Goal: Share content

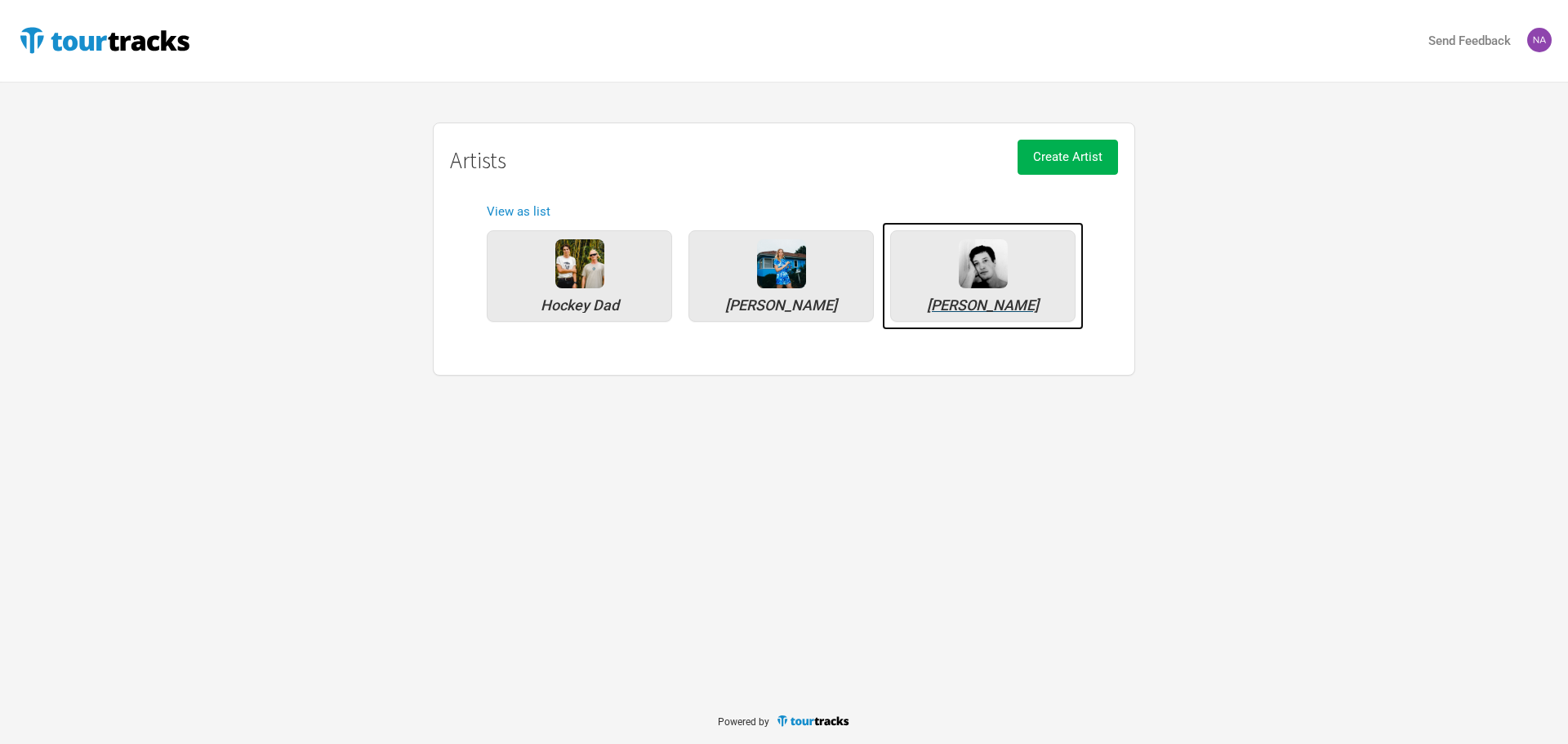
click at [987, 306] on div "Marlon Williams" at bounding box center [983, 305] width 168 height 15
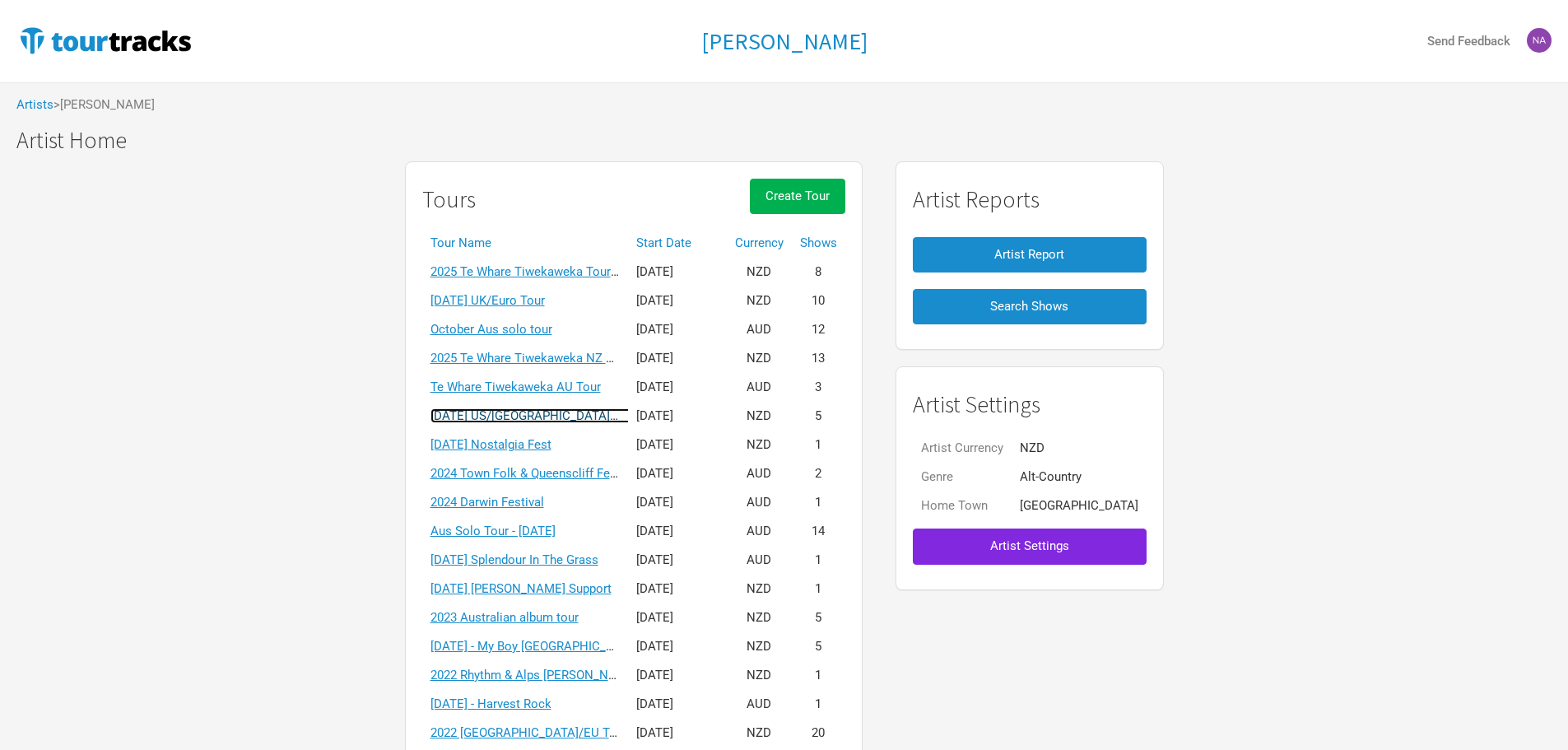
click at [543, 418] on link "April 2025 US/UK solo tour" at bounding box center [547, 416] width 233 height 15
click at [543, 418] on div "Marlon Williams Send Feedback Artists > Marlon Williams Marlon Williams Marlon …" at bounding box center [784, 422] width 1568 height 846
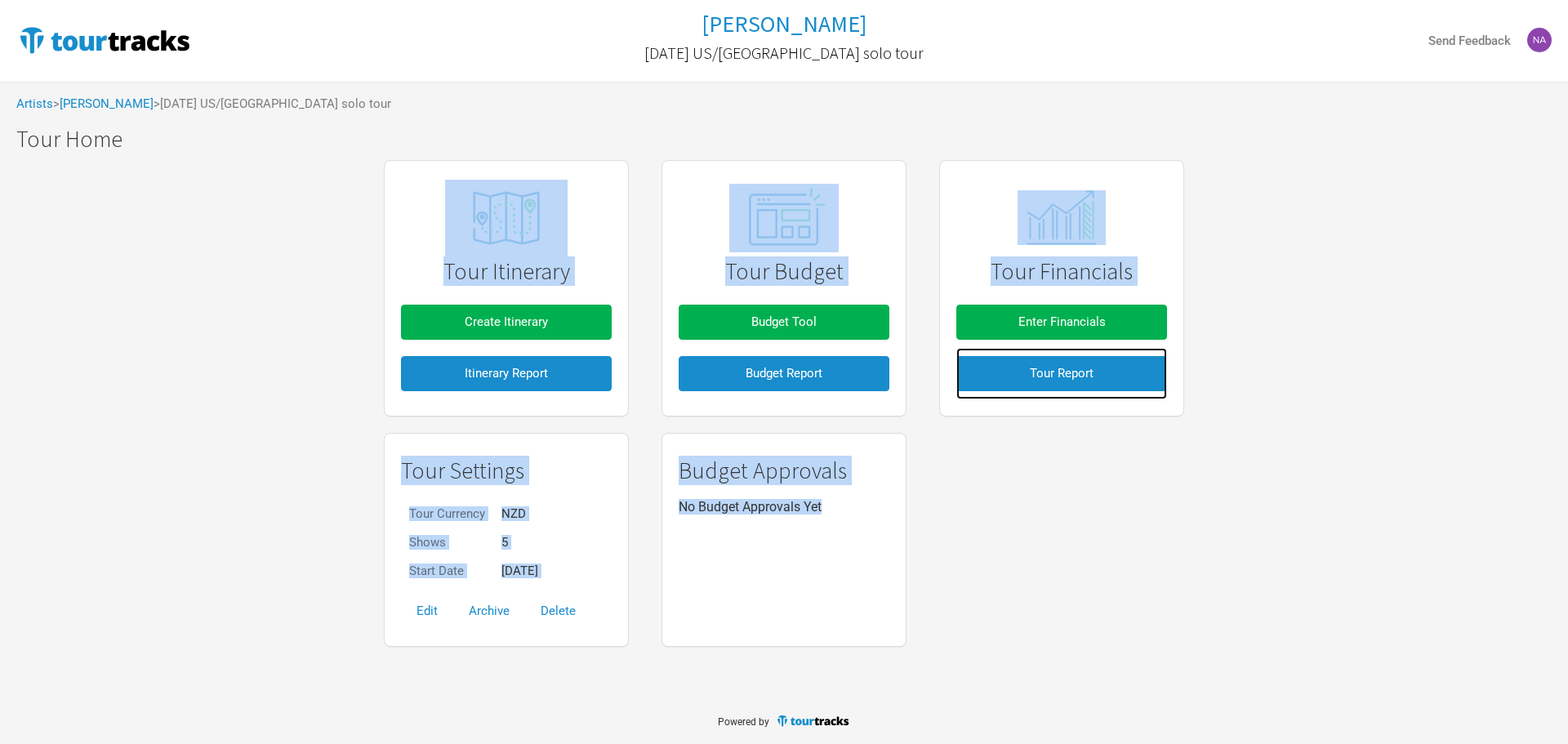
click at [958, 355] on link "Tour Report" at bounding box center [1062, 374] width 210 height 51
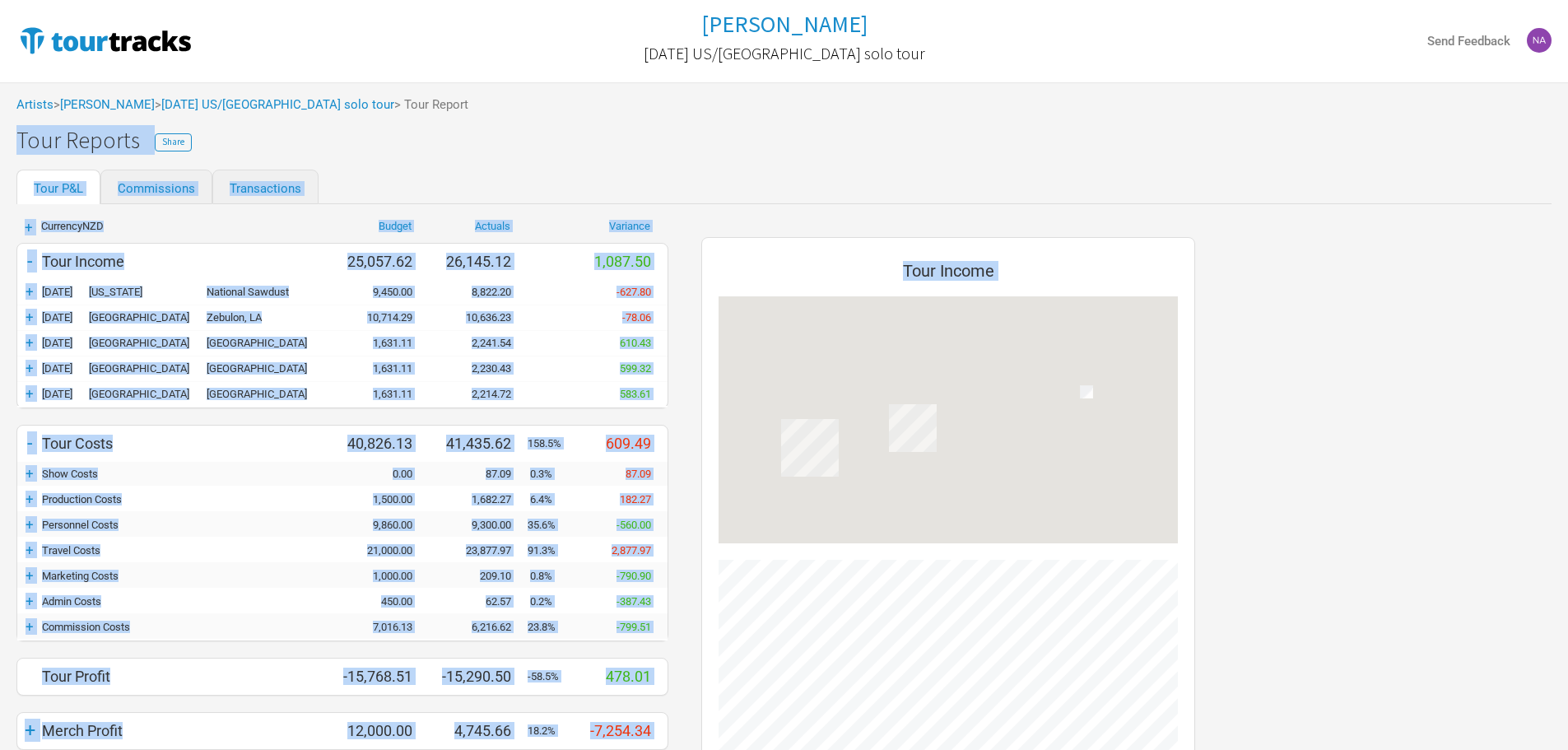
scroll to position [775, 526]
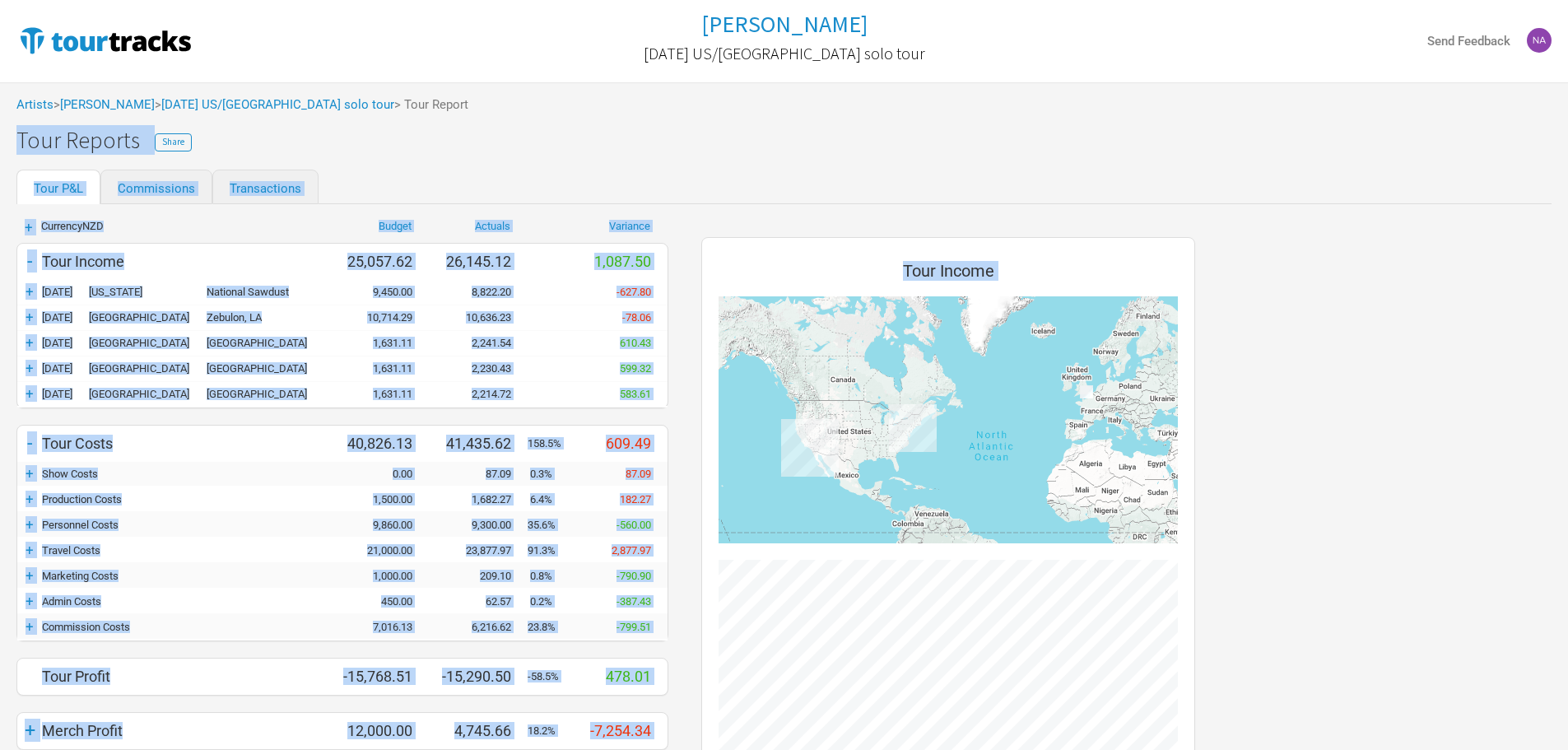
click at [773, 144] on div "Tour Reports Share" at bounding box center [792, 141] width 1552 height 26
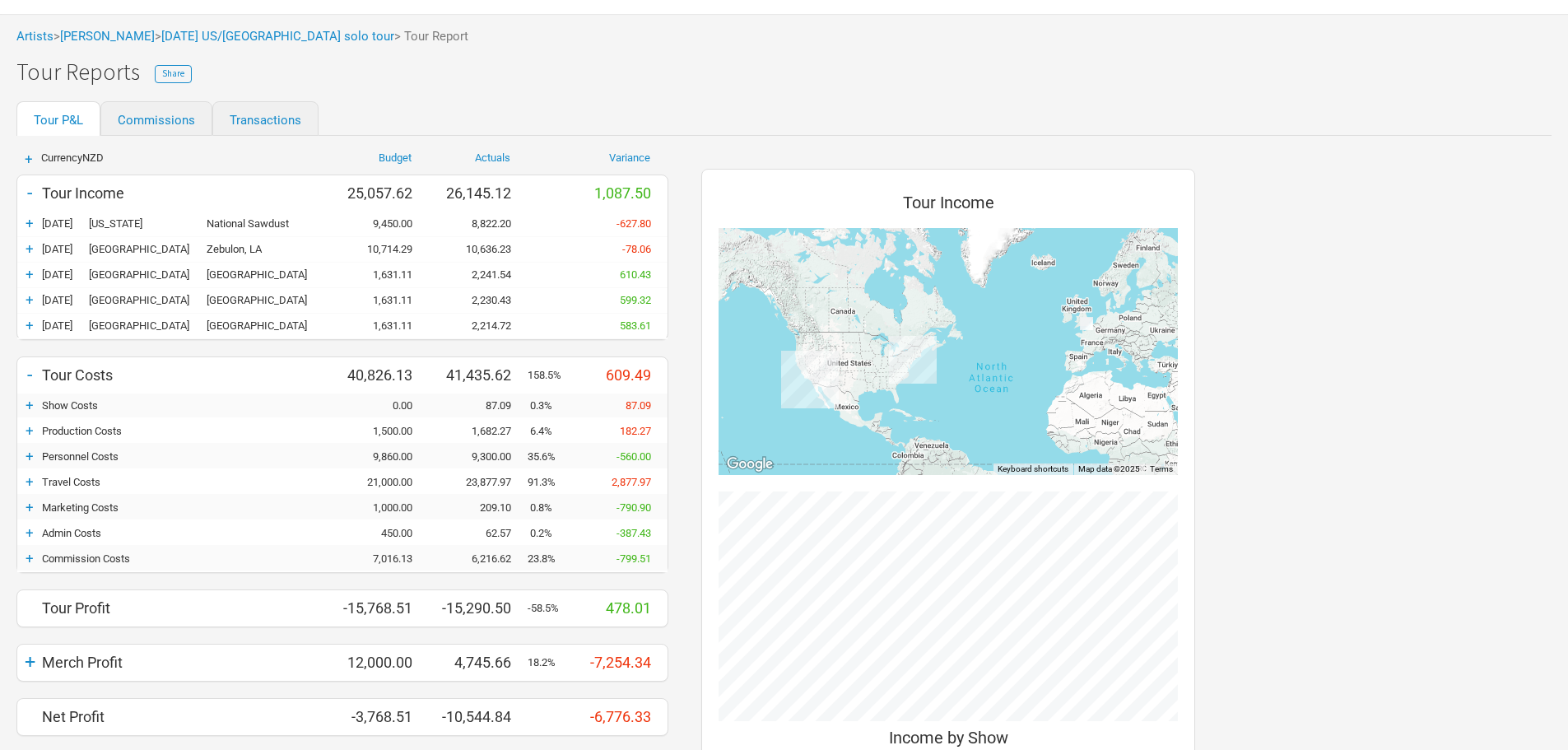
scroll to position [0, 0]
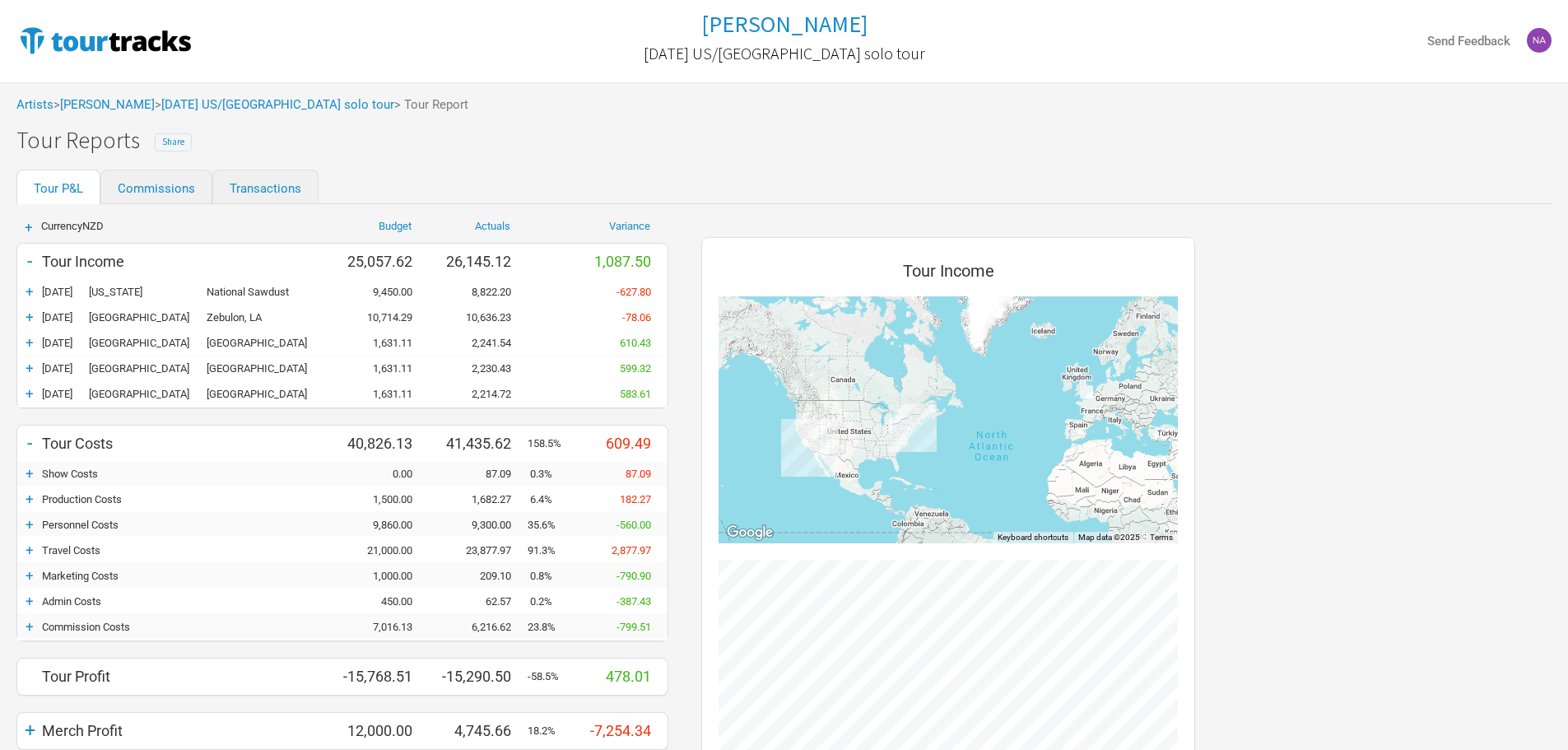
click at [171, 141] on span "Share" at bounding box center [173, 141] width 22 height 11
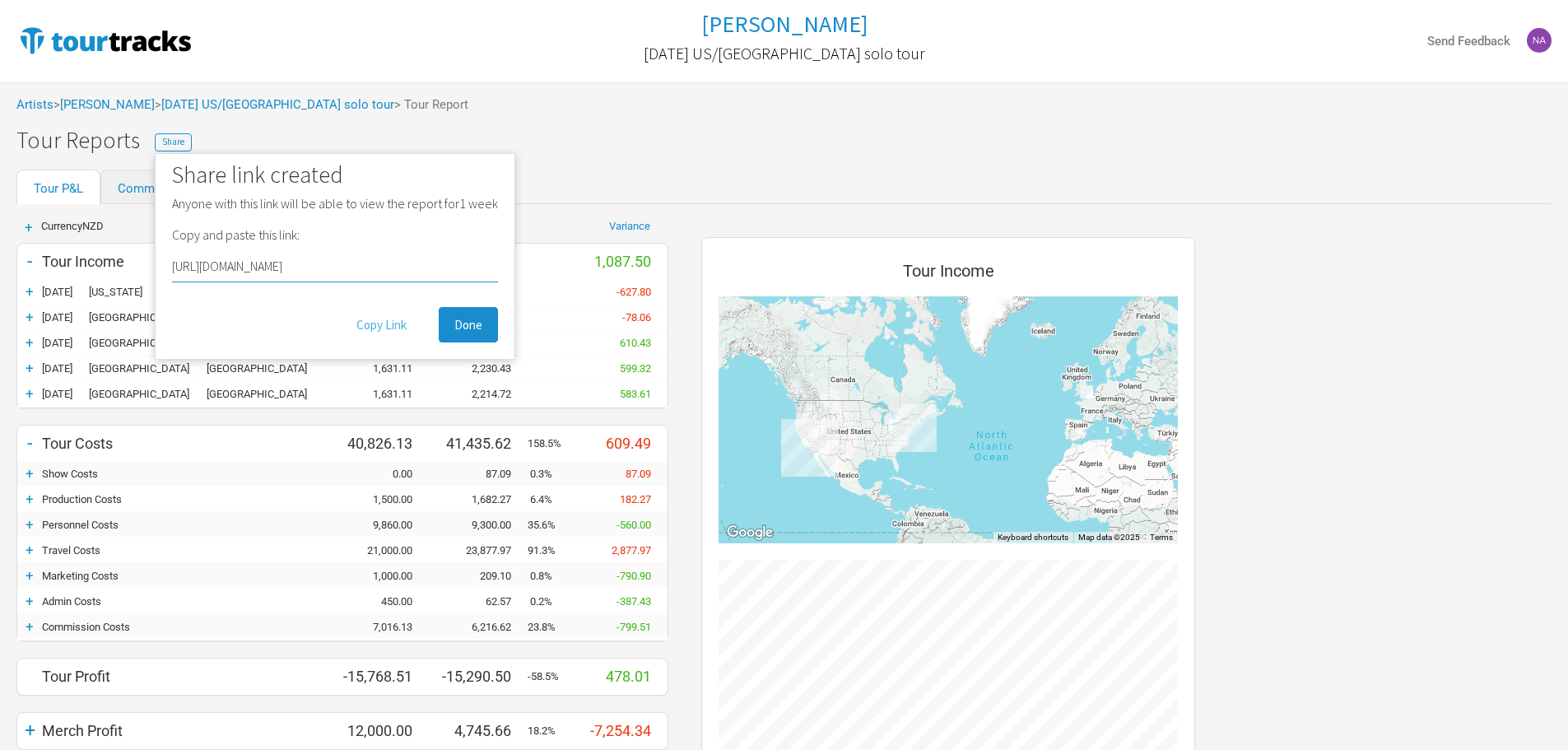
click at [400, 319] on button "Copy Link" at bounding box center [382, 324] width 82 height 35
